Goal: Task Accomplishment & Management: Manage account settings

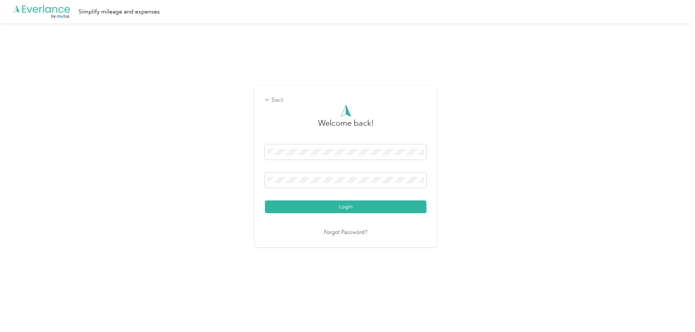
click at [333, 205] on button "Login" at bounding box center [346, 206] width 162 height 13
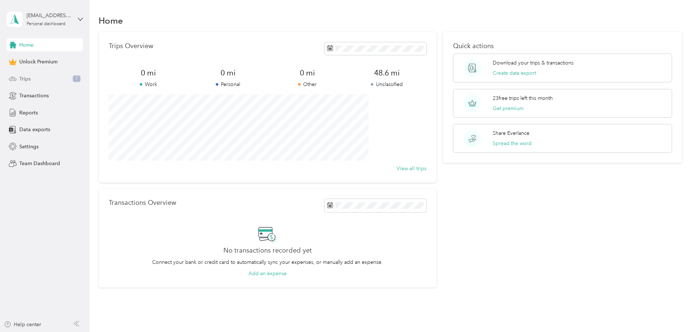
click at [24, 79] on span "Trips" at bounding box center [24, 79] width 11 height 8
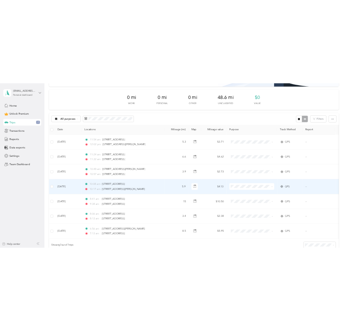
scroll to position [109, 0]
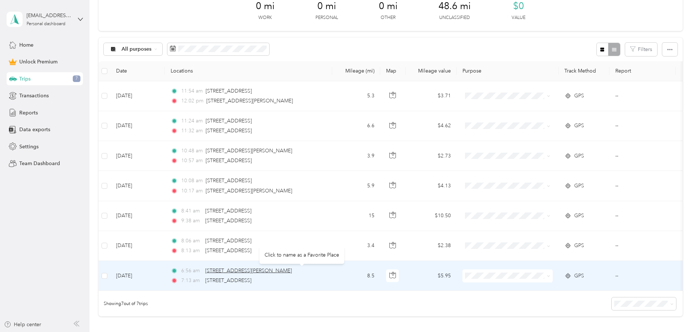
click at [292, 270] on span "[STREET_ADDRESS][PERSON_NAME]" at bounding box center [248, 270] width 87 height 6
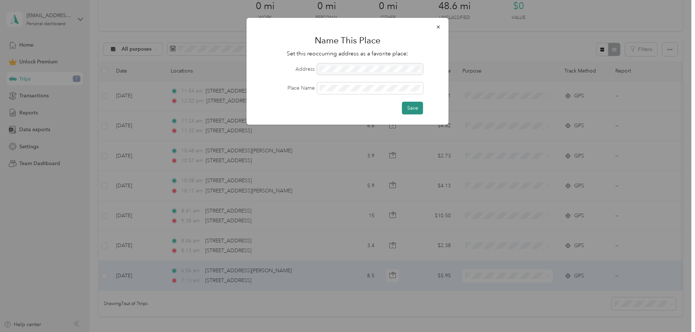
click at [416, 106] on button "Save" at bounding box center [412, 108] width 21 height 13
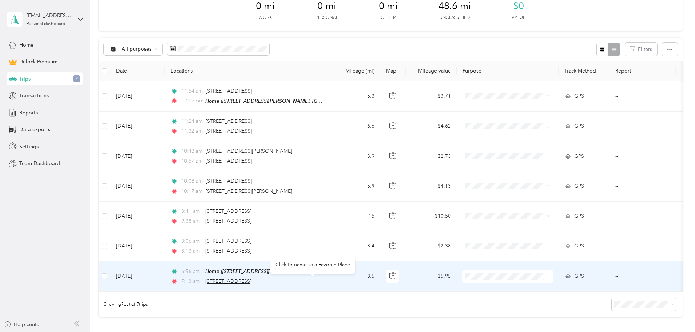
click at [252, 279] on span "[STREET_ADDRESS]" at bounding box center [228, 281] width 46 height 6
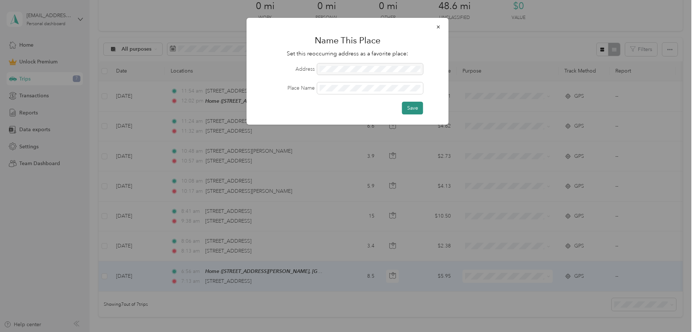
click at [409, 107] on button "Save" at bounding box center [412, 108] width 21 height 13
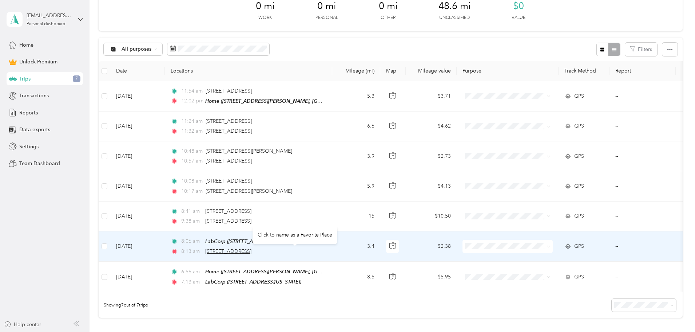
click at [252, 251] on span "[STREET_ADDRESS]" at bounding box center [228, 251] width 46 height 6
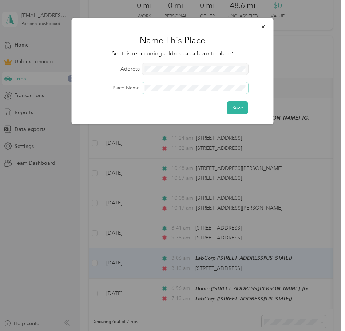
click at [173, 91] on span at bounding box center [195, 88] width 106 height 12
click at [241, 108] on button "Save" at bounding box center [237, 108] width 21 height 13
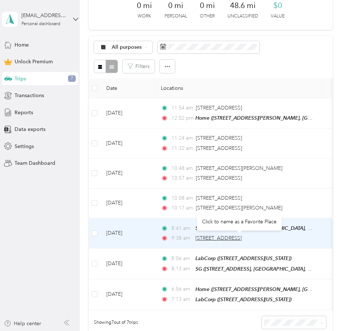
click at [215, 237] on span "[STREET_ADDRESS]" at bounding box center [218, 238] width 46 height 6
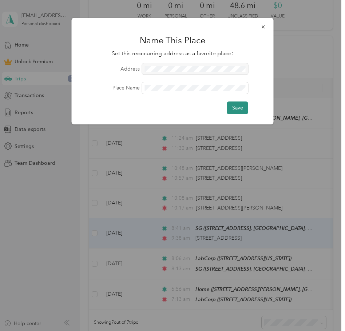
click at [242, 108] on button "Save" at bounding box center [237, 108] width 21 height 13
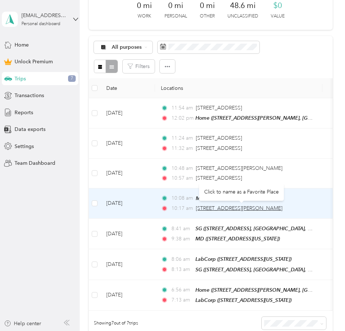
click at [241, 207] on span "[STREET_ADDRESS][PERSON_NAME]" at bounding box center [239, 208] width 87 height 6
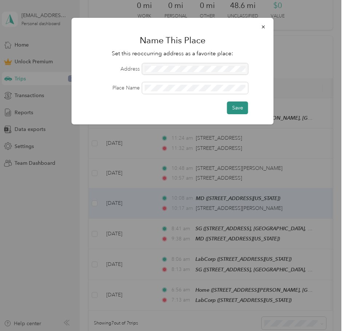
click at [235, 104] on button "Save" at bounding box center [237, 108] width 21 height 13
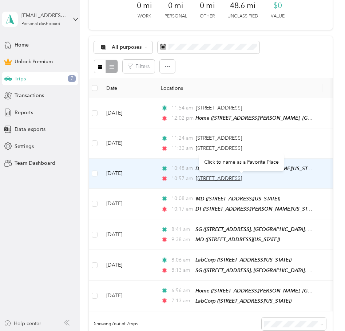
click at [230, 178] on span "[STREET_ADDRESS]" at bounding box center [219, 178] width 46 height 6
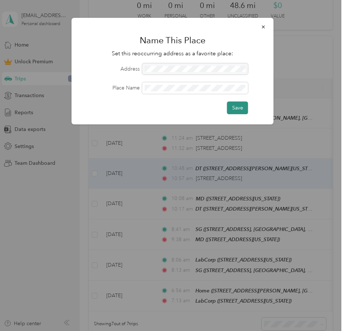
click at [240, 109] on button "Save" at bounding box center [237, 108] width 21 height 13
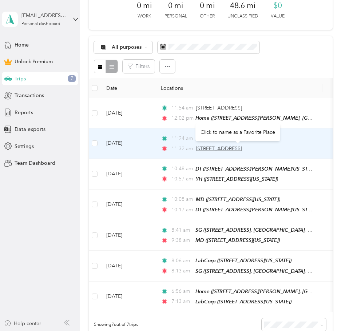
click at [234, 150] on span "[STREET_ADDRESS]" at bounding box center [219, 149] width 46 height 6
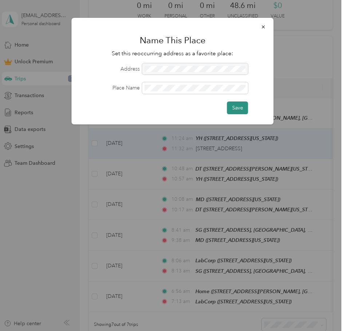
click at [236, 107] on button "Save" at bounding box center [237, 108] width 21 height 13
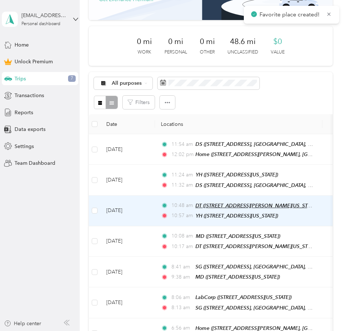
scroll to position [36, 0]
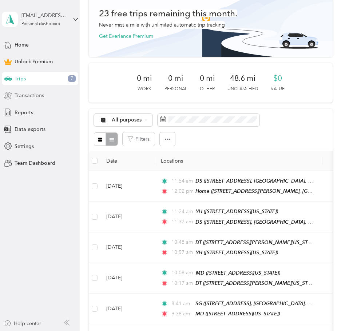
click at [31, 96] on span "Transactions" at bounding box center [29, 96] width 29 height 8
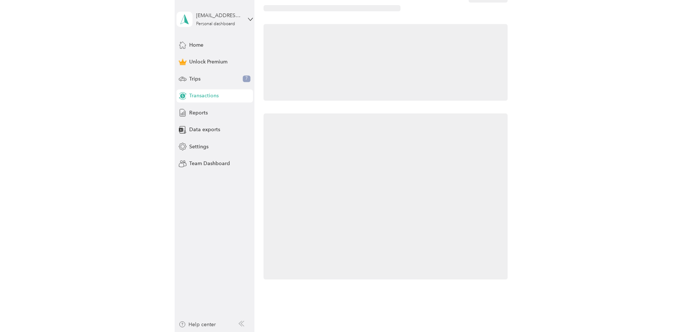
scroll to position [36, 0]
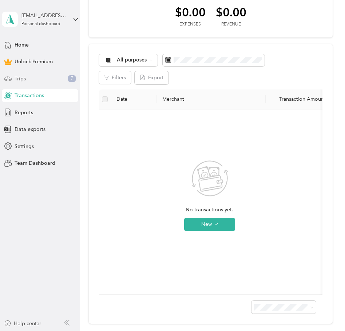
click at [27, 79] on div "Trips 7" at bounding box center [40, 78] width 76 height 13
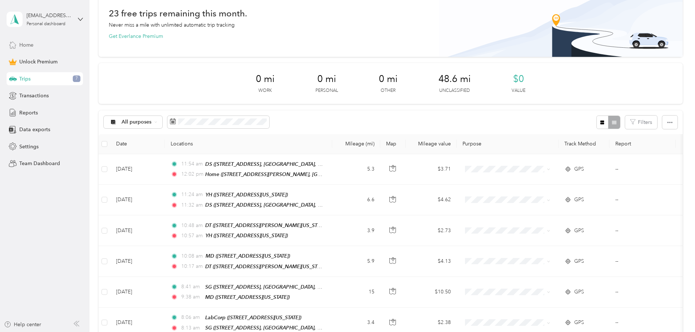
click at [48, 47] on div "Home" at bounding box center [45, 44] width 76 height 13
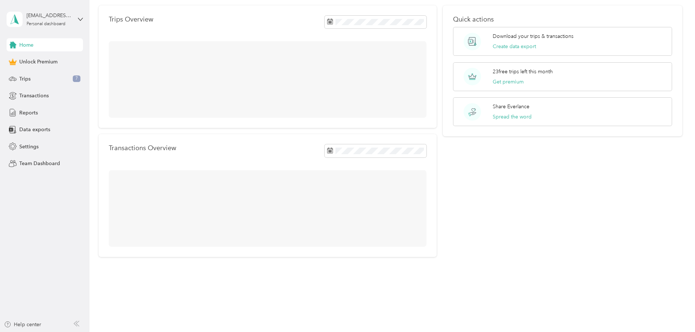
scroll to position [31, 0]
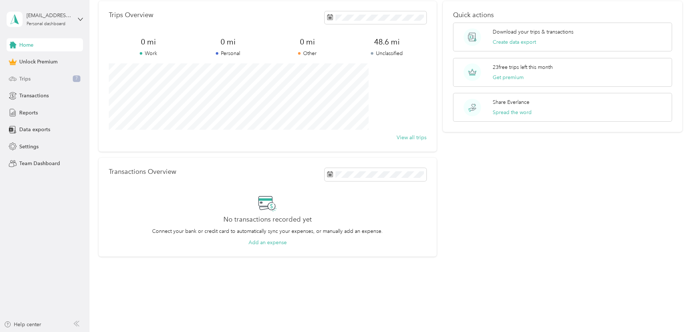
click at [40, 79] on div "Trips 7" at bounding box center [45, 78] width 76 height 13
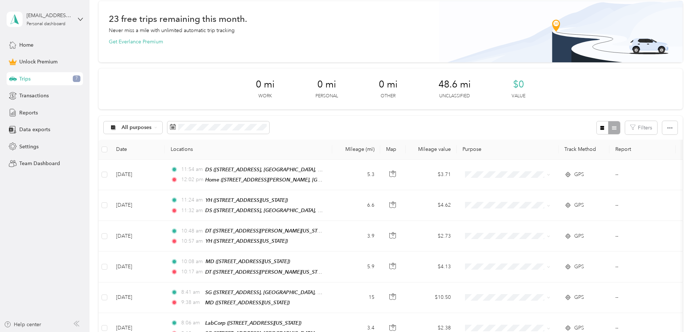
scroll to position [36, 0]
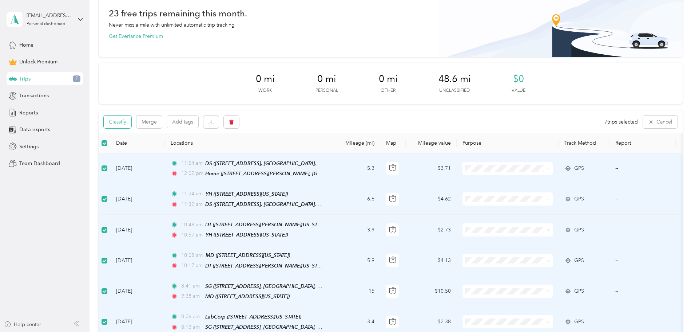
click at [131, 122] on button "Classify" at bounding box center [118, 121] width 28 height 13
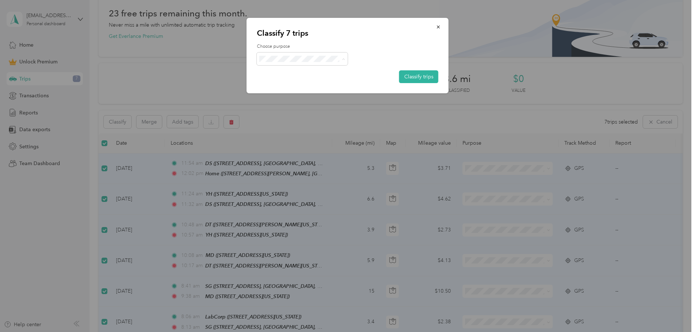
click at [306, 95] on span "Physician" at bounding box center [309, 98] width 68 height 8
click at [430, 79] on button "Classify trips" at bounding box center [418, 76] width 39 height 13
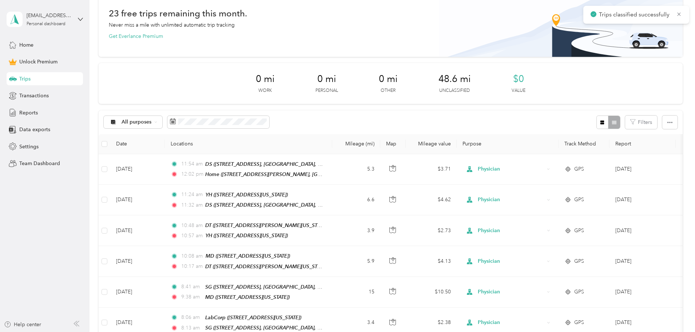
drag, startPoint x: 624, startPoint y: 120, endPoint x: 657, endPoint y: 175, distance: 64.8
click at [657, 175] on div "23 free trips remaining this month. Never miss a mile with unlimited automatic …" at bounding box center [391, 208] width 584 height 424
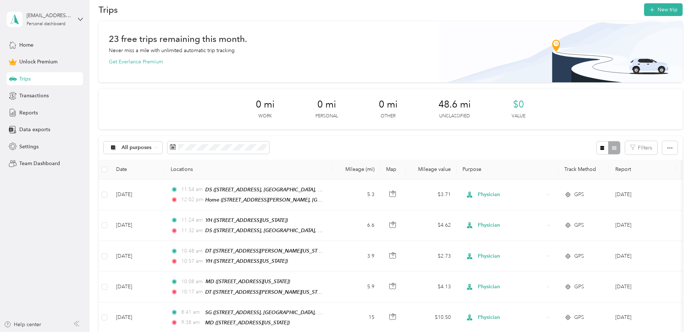
scroll to position [0, 0]
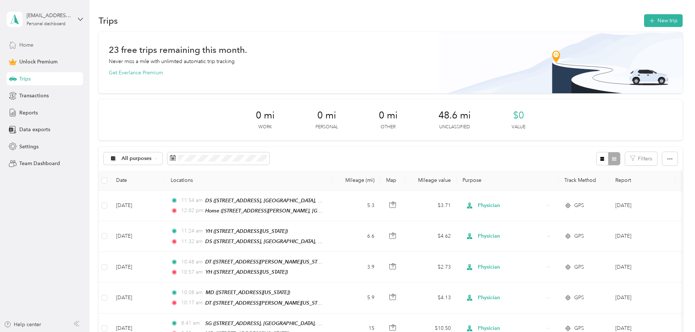
click at [45, 43] on div "Home" at bounding box center [45, 44] width 76 height 13
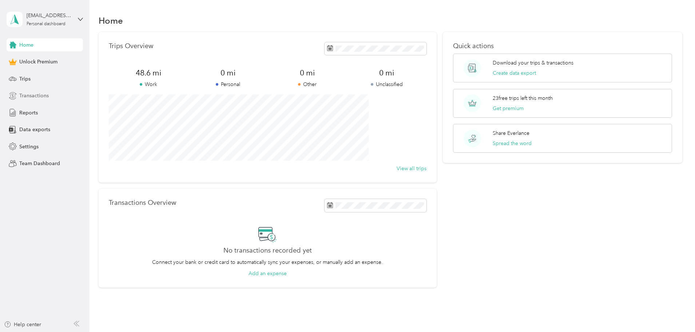
click at [57, 99] on div "Transactions" at bounding box center [45, 95] width 76 height 13
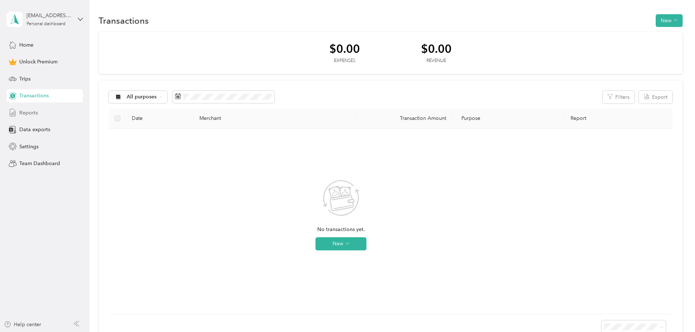
click at [41, 107] on div "Reports" at bounding box center [45, 112] width 76 height 13
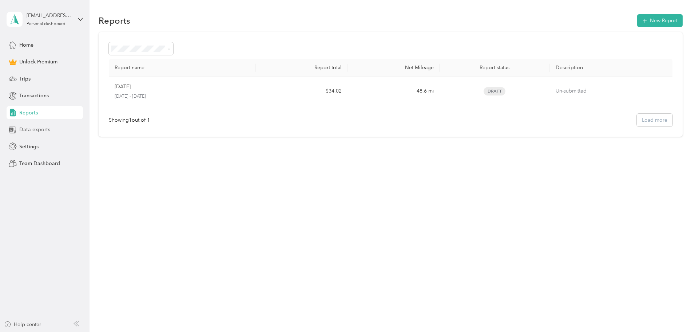
click at [34, 132] on span "Data exports" at bounding box center [34, 130] width 31 height 8
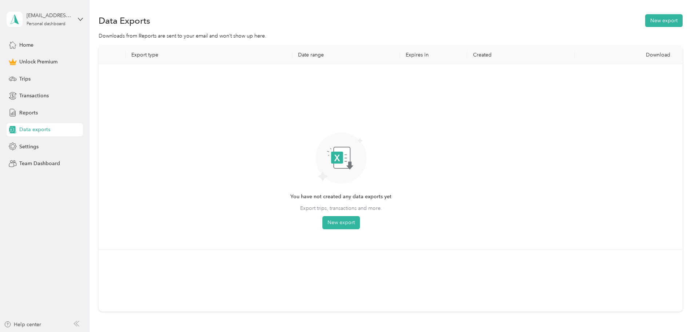
click at [62, 139] on div "Home Unlock Premium Trips Transactions Reports Data exports Settings Team Dashb…" at bounding box center [45, 104] width 76 height 132
click at [63, 145] on div "Settings" at bounding box center [45, 146] width 76 height 13
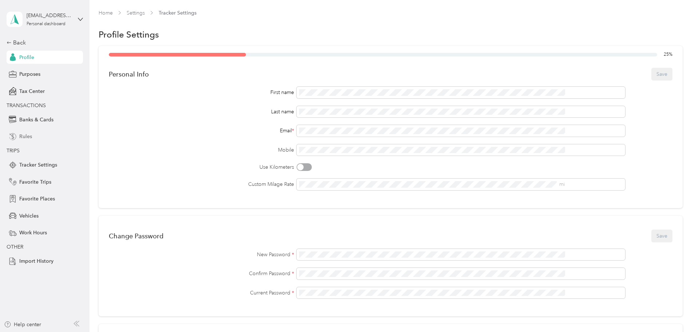
click at [47, 137] on div "Rules" at bounding box center [45, 136] width 76 height 13
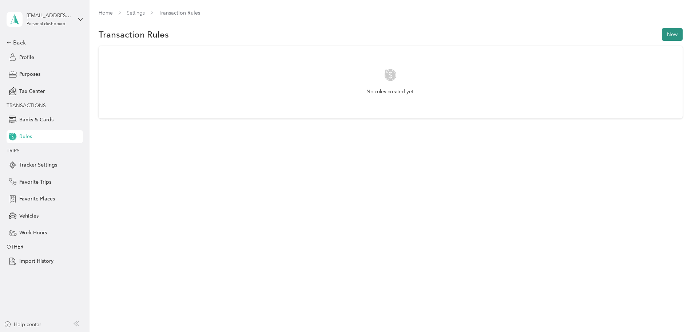
click at [662, 35] on button "New" at bounding box center [672, 34] width 21 height 13
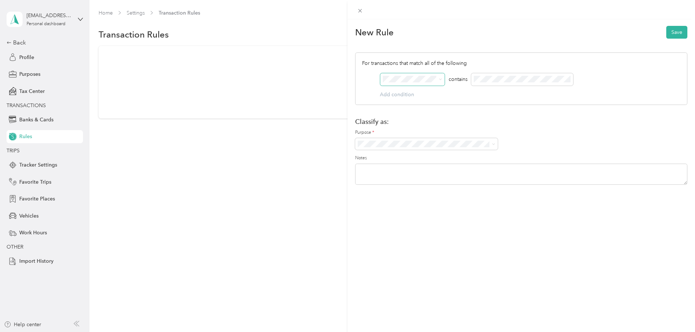
click at [428, 74] on span at bounding box center [412, 79] width 64 height 12
click at [442, 78] on icon at bounding box center [440, 79] width 3 height 3
click at [649, 168] on textarea at bounding box center [521, 173] width 332 height 21
click at [626, 132] on label "Purpose *" at bounding box center [521, 132] width 332 height 7
click at [46, 165] on div "New Rule Save For transactions that match all of the following AND contains Add…" at bounding box center [347, 166] width 695 height 332
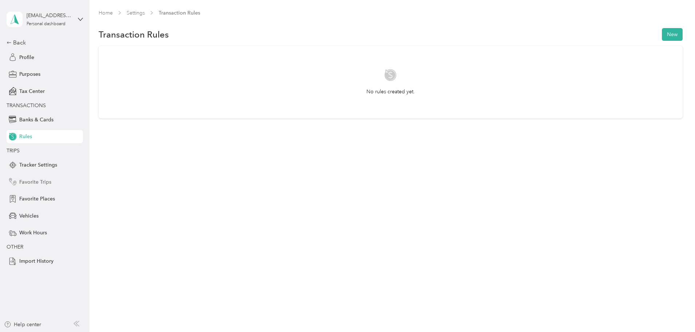
click at [37, 182] on span "Favorite Trips" at bounding box center [35, 182] width 32 height 8
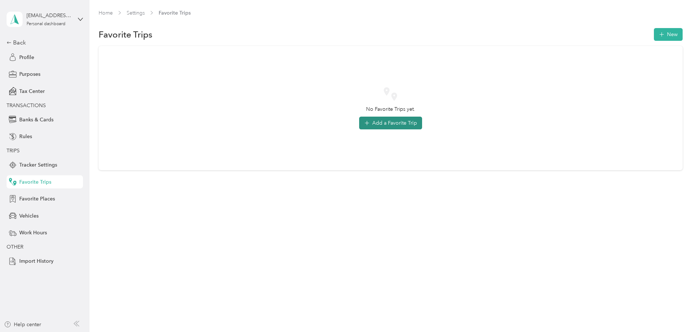
click at [400, 123] on button "Add a Favorite Trip" at bounding box center [390, 122] width 63 height 13
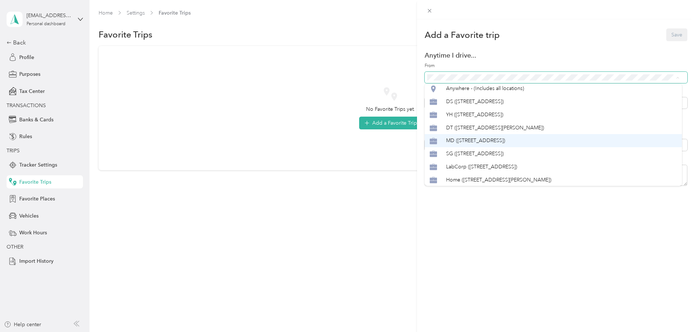
scroll to position [2, 0]
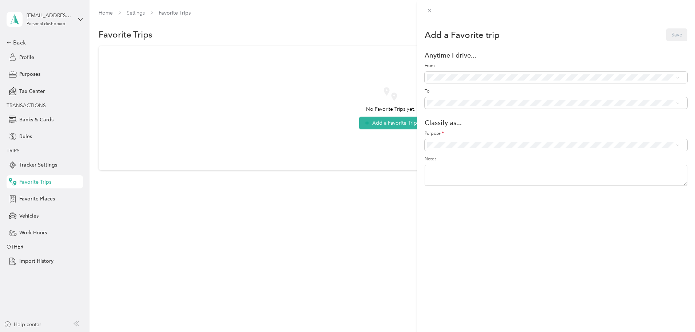
click at [344, 158] on div "Add a Favorite trip Save Anytime I drive... From To Classify as... Purpose * No…" at bounding box center [347, 166] width 695 height 332
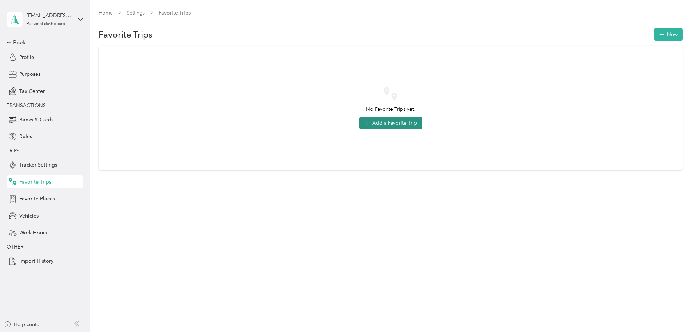
click at [390, 118] on button "Add a Favorite Trip" at bounding box center [390, 122] width 63 height 13
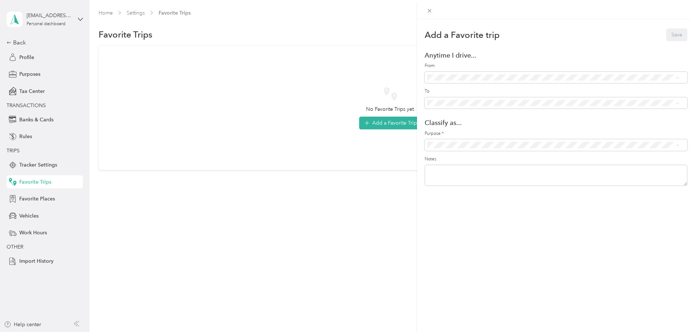
click at [497, 133] on label "Purpose *" at bounding box center [556, 133] width 263 height 7
click at [27, 200] on div "Add a Favorite trip Save Anytime I drive... From To Classify as... Purpose * No…" at bounding box center [347, 166] width 695 height 332
click at [29, 197] on span "Favorite Places" at bounding box center [37, 199] width 36 height 8
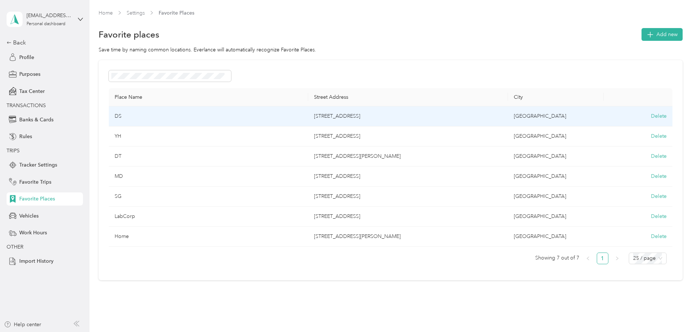
click at [244, 118] on td "DS" at bounding box center [209, 116] width 200 height 20
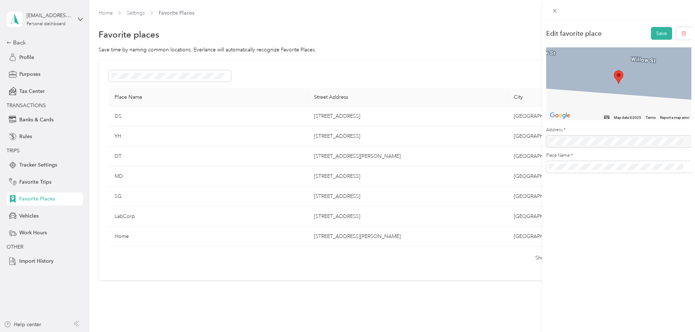
click at [561, 11] on div at bounding box center [618, 9] width 153 height 19
click at [555, 9] on icon at bounding box center [555, 11] width 6 height 6
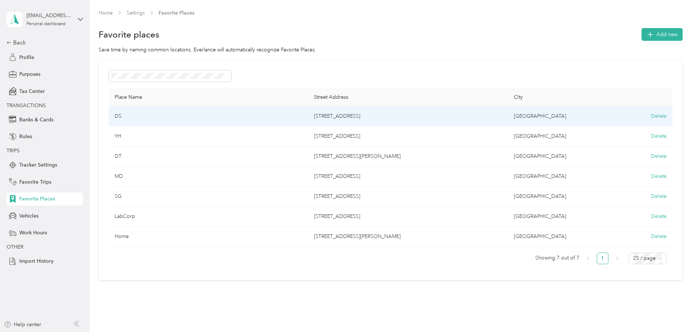
drag, startPoint x: 543, startPoint y: 116, endPoint x: 221, endPoint y: 277, distance: 359.1
click at [221, 277] on div "Place Name Street Address City DS [GEOGRAPHIC_DATA], [GEOGRAPHIC_DATA] [GEOGRAP…" at bounding box center [391, 170] width 584 height 220
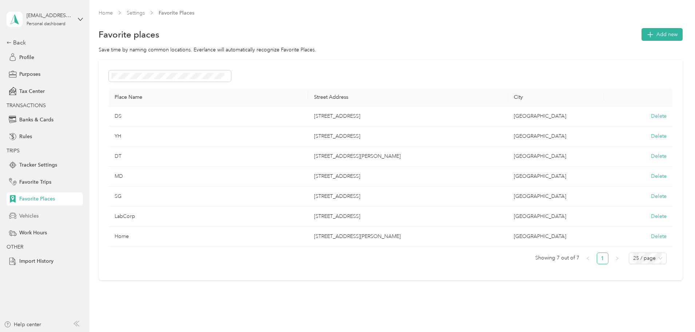
click at [52, 217] on div "Vehicles" at bounding box center [45, 215] width 76 height 13
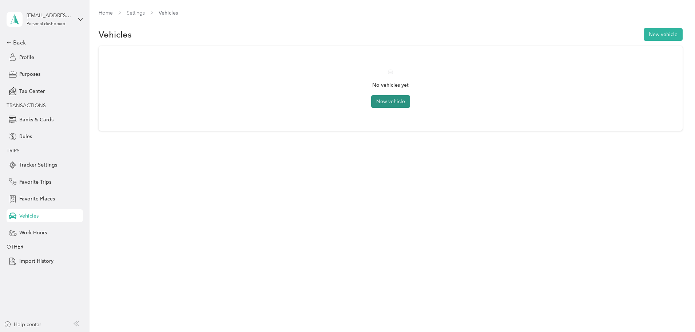
click at [385, 103] on button "New vehicle" at bounding box center [390, 101] width 39 height 13
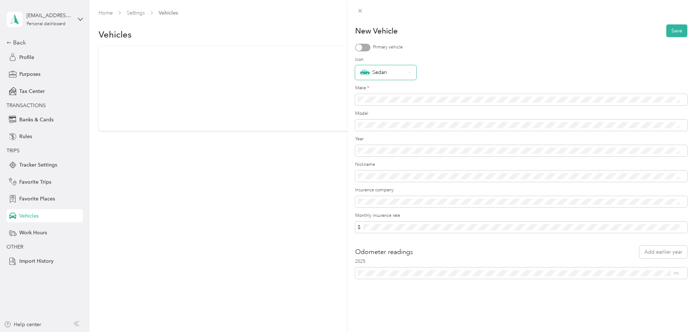
click at [390, 67] on div "Sedan" at bounding box center [385, 72] width 61 height 15
click at [438, 54] on form "New Vehicle Save Primary vehicle Icon Sedan Make * Model Year Nickname Insuranc…" at bounding box center [521, 151] width 332 height 254
click at [364, 47] on div at bounding box center [362, 48] width 15 height 8
click at [462, 306] on div "New Vehicle Save Primary vehicle Icon Sedan Make * Model Year Nickname Insuranc…" at bounding box center [522, 185] width 348 height 332
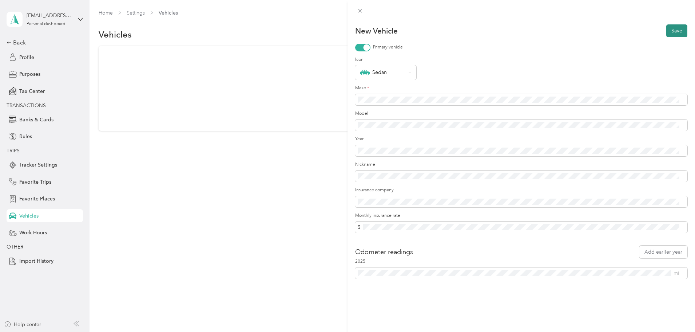
click at [675, 31] on button "Save" at bounding box center [677, 30] width 21 height 13
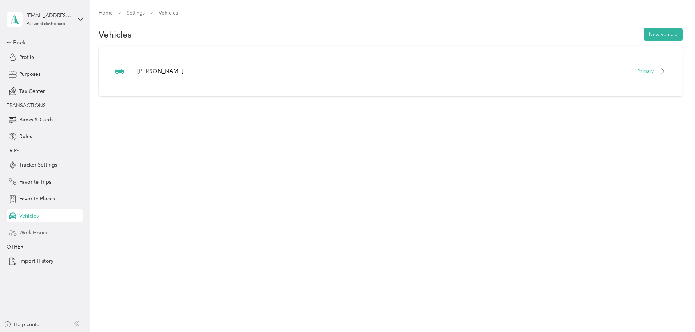
click at [41, 232] on span "Work Hours" at bounding box center [33, 233] width 28 height 8
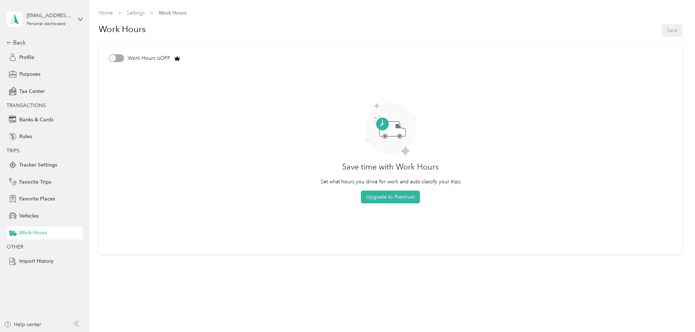
click at [119, 59] on div "Work Hours is OFF" at bounding box center [391, 58] width 564 height 8
click at [33, 259] on span "Import History" at bounding box center [36, 261] width 34 height 8
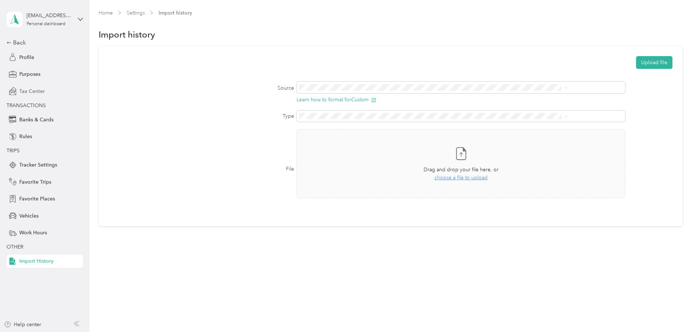
click at [37, 87] on span "Tax Center" at bounding box center [31, 91] width 25 height 8
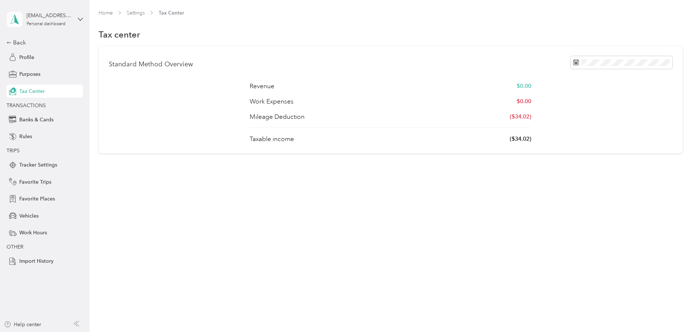
click at [17, 16] on icon at bounding box center [14, 19] width 11 height 10
click at [116, 150] on div "Standard Method Overview Revenue $0.00 Work Expenses $0.00 Mileage Deduction ($…" at bounding box center [391, 99] width 584 height 107
click at [21, 43] on div "Back" at bounding box center [43, 42] width 73 height 9
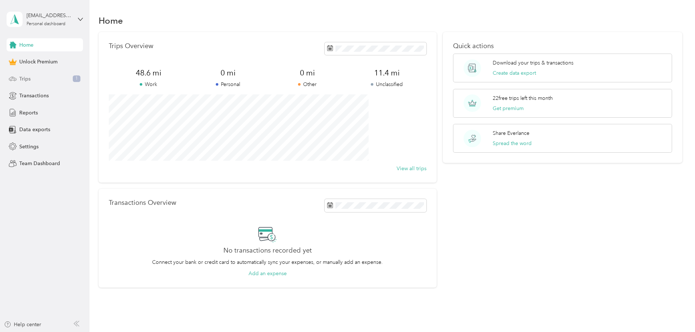
click at [31, 80] on div "Trips 1" at bounding box center [45, 78] width 76 height 13
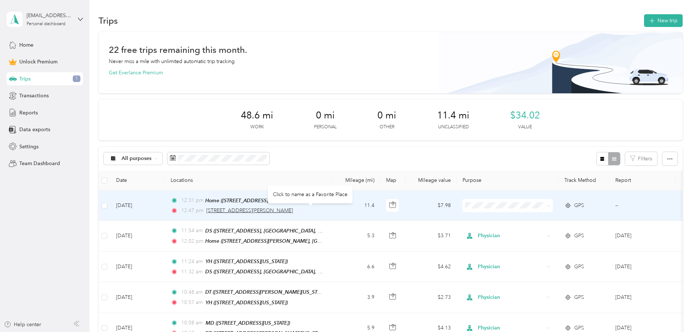
click at [293, 210] on span "[STREET_ADDRESS][PERSON_NAME]" at bounding box center [249, 210] width 87 height 6
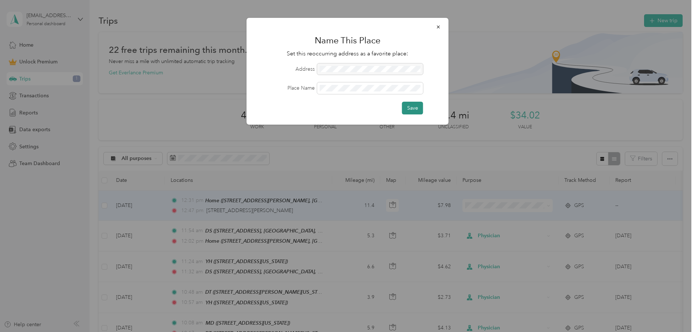
click at [418, 111] on button "Save" at bounding box center [412, 108] width 21 height 13
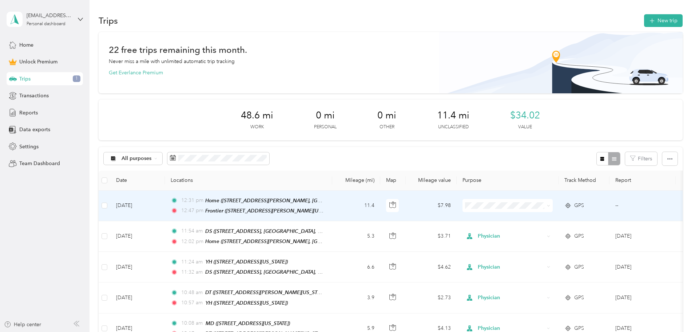
click at [543, 241] on span "Physician" at bounding box center [562, 244] width 67 height 8
click at [541, 204] on span "Physician" at bounding box center [511, 205] width 67 height 8
click at [535, 216] on span "Work" at bounding box center [562, 217] width 67 height 8
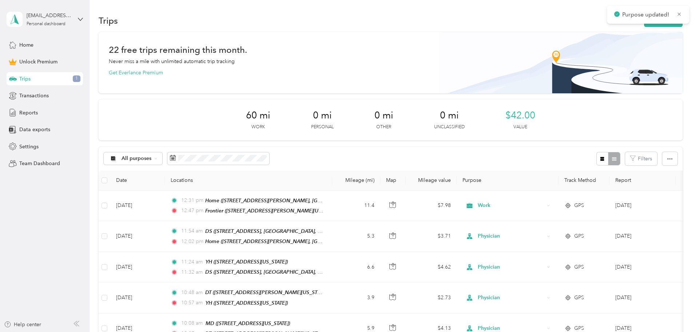
click at [666, 228] on div "22 free trips remaining this month. Never miss a mile with unlimited automatic …" at bounding box center [391, 259] width 584 height 455
click at [679, 218] on div "22 free trips remaining this month. Never miss a mile with unlimited automatic …" at bounding box center [391, 259] width 584 height 455
click at [646, 125] on div "22 free trips remaining this month. Never miss a mile with unlimited automatic …" at bounding box center [391, 259] width 584 height 455
click at [40, 78] on div "Trips 1" at bounding box center [45, 78] width 76 height 13
click at [23, 45] on span "Home" at bounding box center [26, 45] width 14 height 8
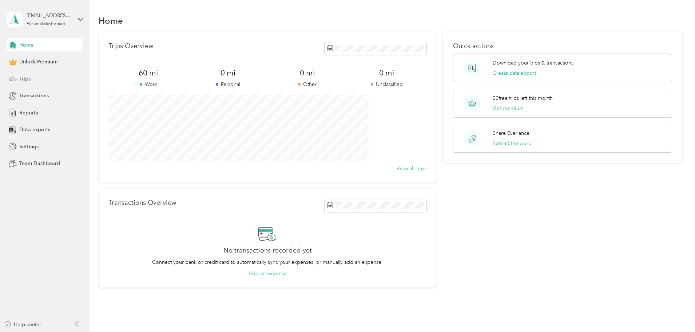
click at [28, 77] on span "Trips" at bounding box center [24, 79] width 11 height 8
